Goal: Transaction & Acquisition: Purchase product/service

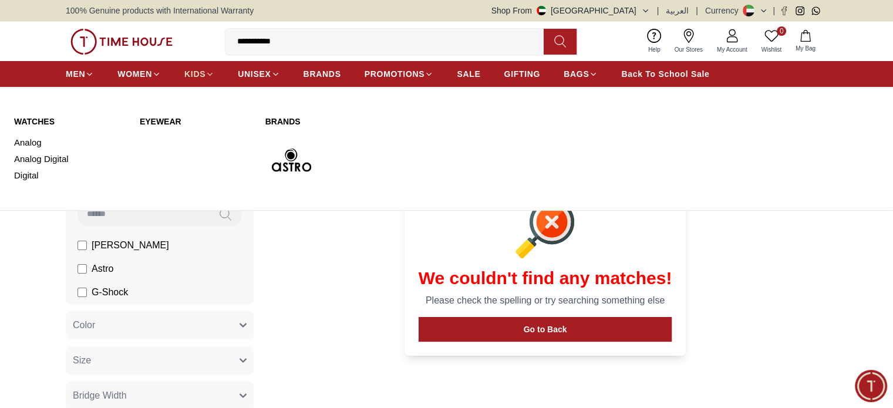
click at [194, 72] on span "KIDS" at bounding box center [194, 74] width 21 height 12
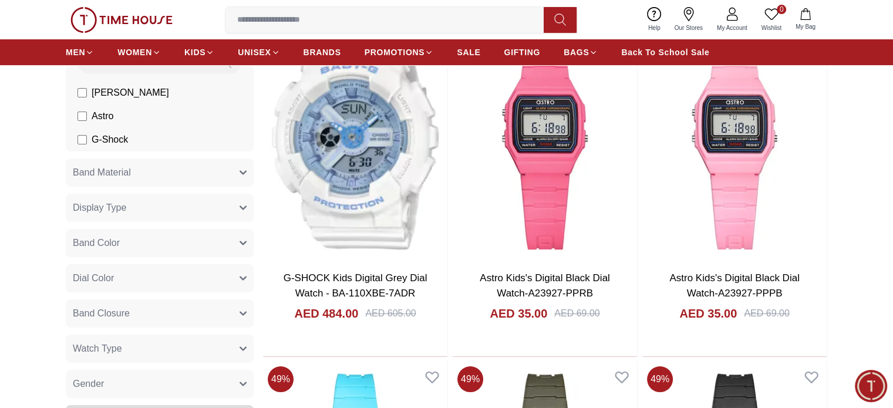
scroll to position [155, 0]
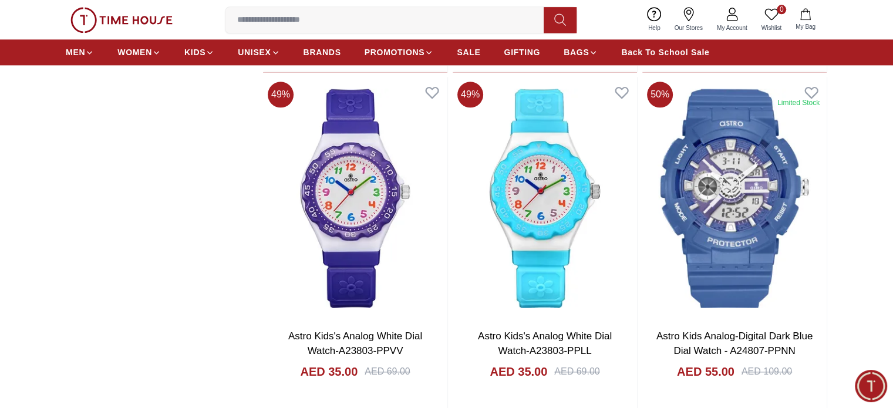
scroll to position [1506, 0]
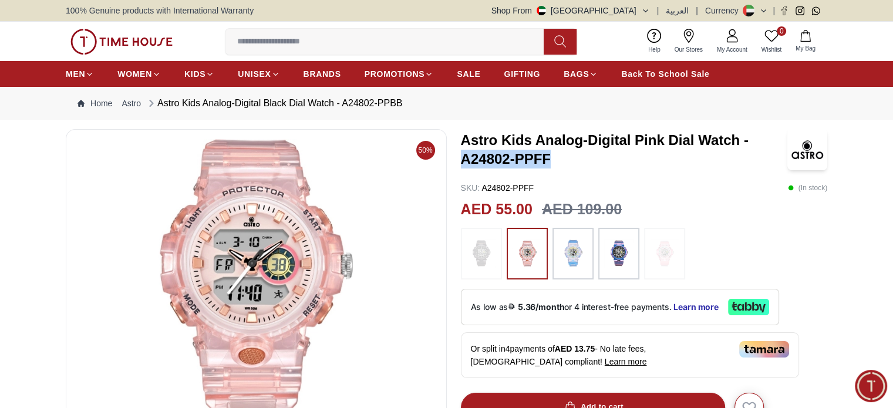
drag, startPoint x: 463, startPoint y: 160, endPoint x: 560, endPoint y: 157, distance: 97.0
click at [560, 157] on h3 "Astro Kids Analog-Digital Pink Dial Watch - A24802-PPFF" at bounding box center [624, 150] width 326 height 38
copy h3 "A24802-PPFF"
drag, startPoint x: 599, startPoint y: 37, endPoint x: 618, endPoint y: 15, distance: 29.1
click at [599, 37] on div "0 Wishlist My Bag Trending Searches 1200 Police Casio 2100 Women [PERSON_NAME] …" at bounding box center [447, 41] width 762 height 39
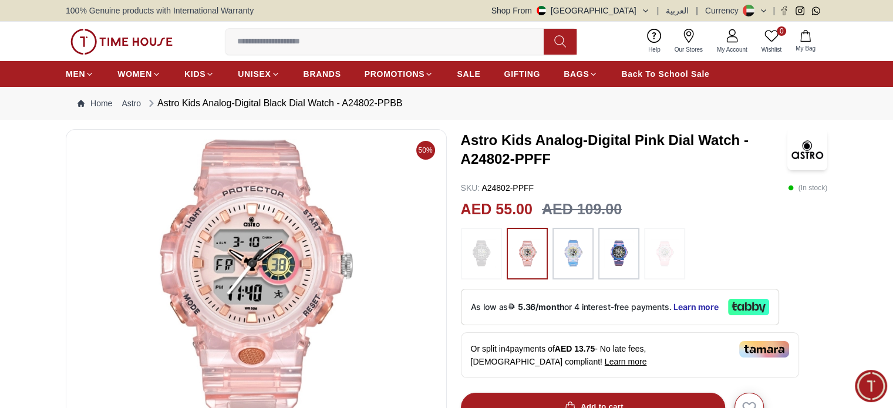
click at [631, 7] on button "Shop From [GEOGRAPHIC_DATA]" at bounding box center [570, 11] width 159 height 12
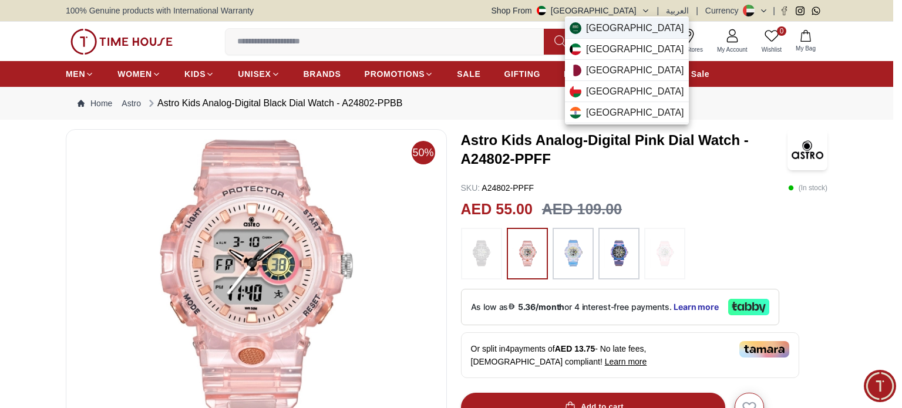
click at [621, 30] on span "[GEOGRAPHIC_DATA]" at bounding box center [635, 28] width 98 height 14
